Goal: Information Seeking & Learning: Learn about a topic

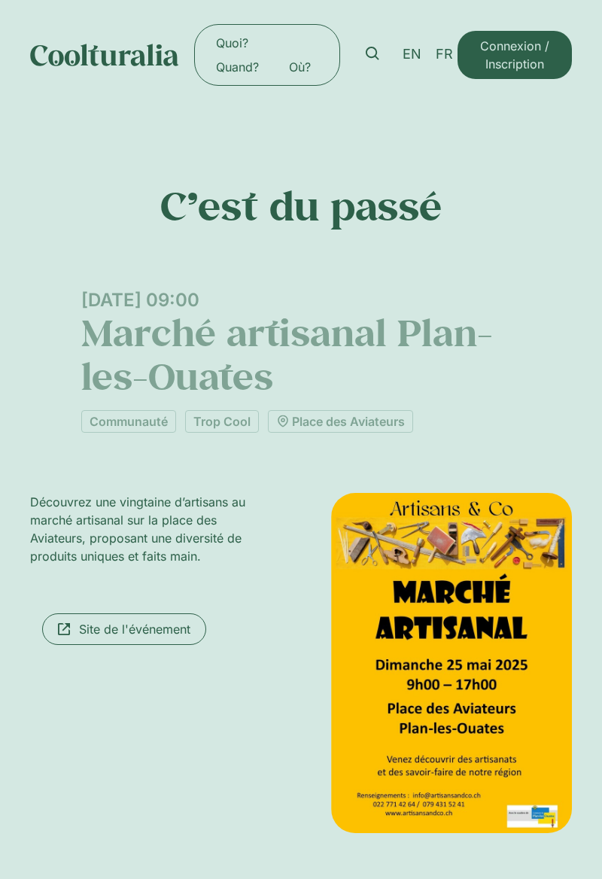
click at [577, 861] on div "C’est du passé Dimanche 25 mai, 09:00 Marché artisanal Plan-les-Ouates Communau…" at bounding box center [301, 507] width 602 height 795
